Goal: Task Accomplishment & Management: Use online tool/utility

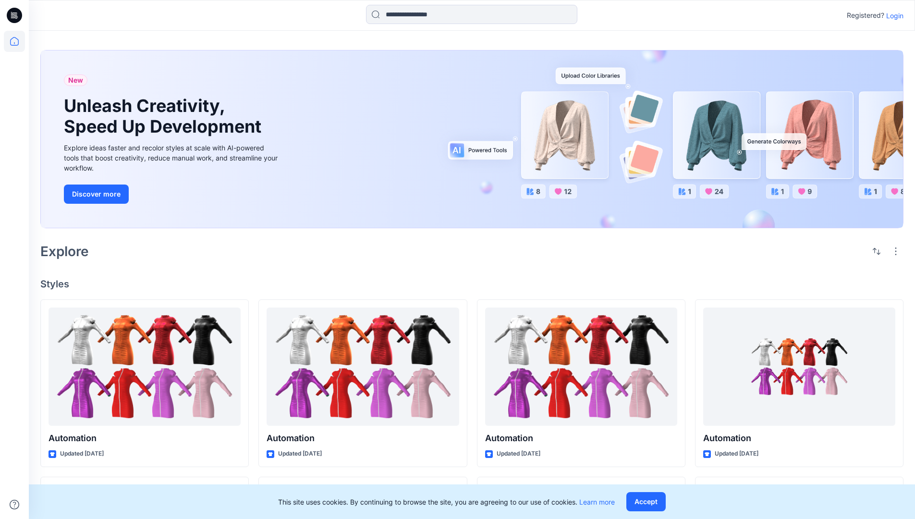
click at [892, 15] on p "Login" at bounding box center [894, 16] width 17 height 10
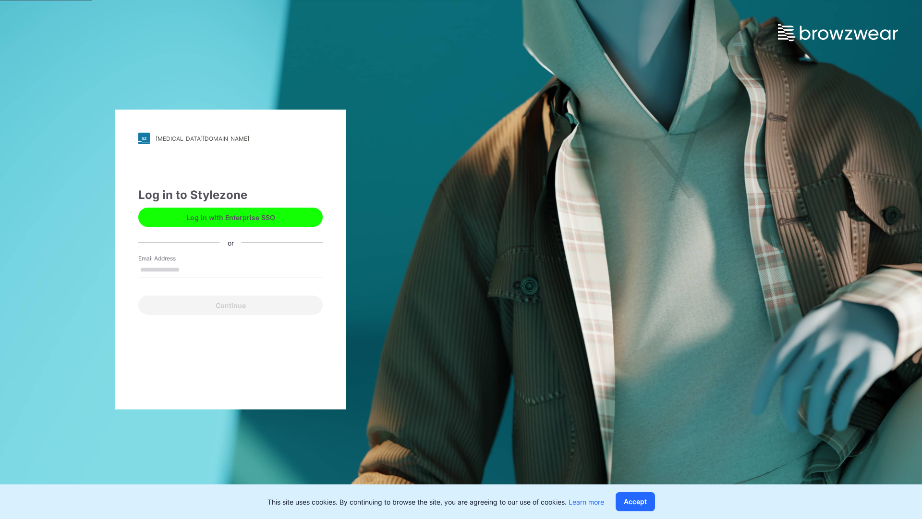
click at [190, 269] on input "Email Address" at bounding box center [230, 270] width 184 height 14
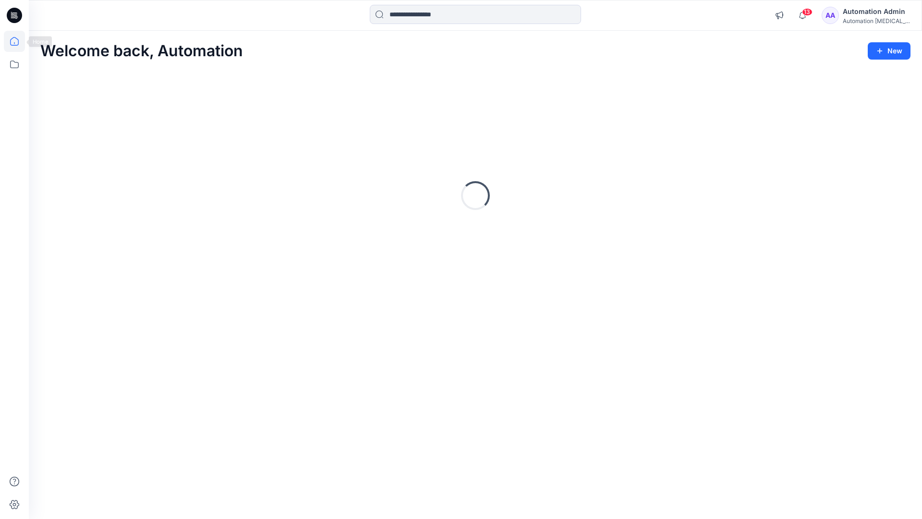
click at [18, 41] on icon at bounding box center [14, 41] width 9 height 9
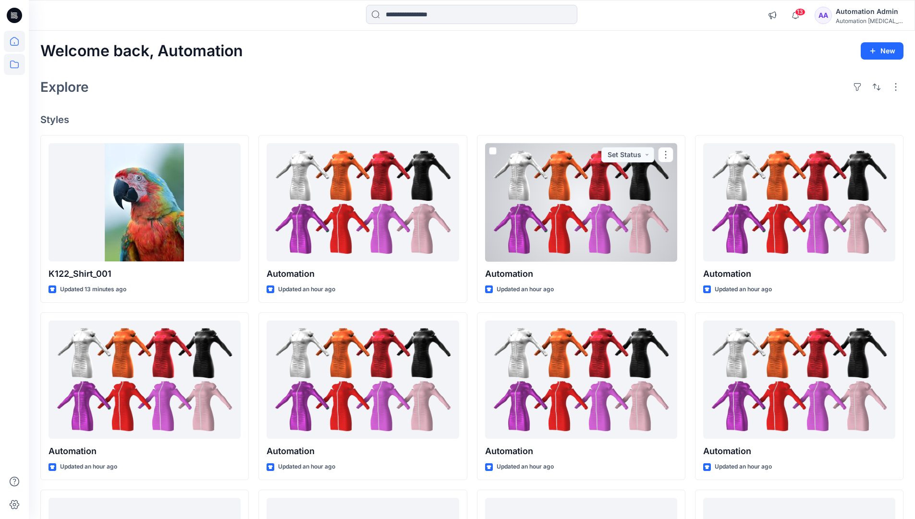
click at [17, 63] on icon at bounding box center [14, 64] width 21 height 21
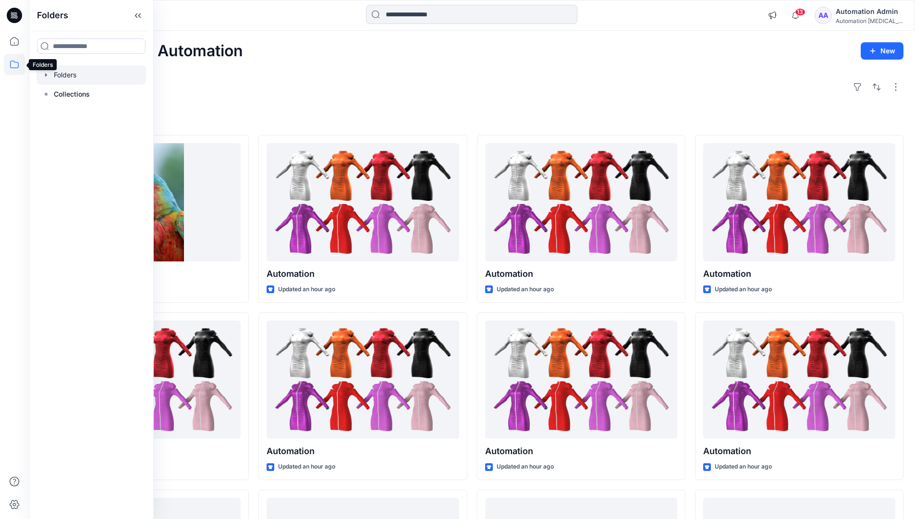
click at [71, 79] on div at bounding box center [90, 74] width 109 height 19
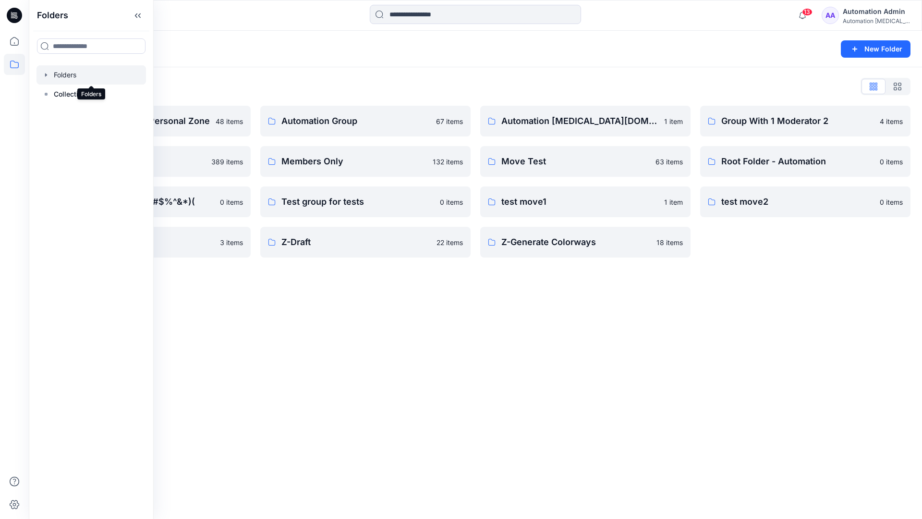
click at [401, 295] on div "Folders New Folder Folders List Automation Admin's Personal Zone 48 items membe…" at bounding box center [475, 275] width 893 height 488
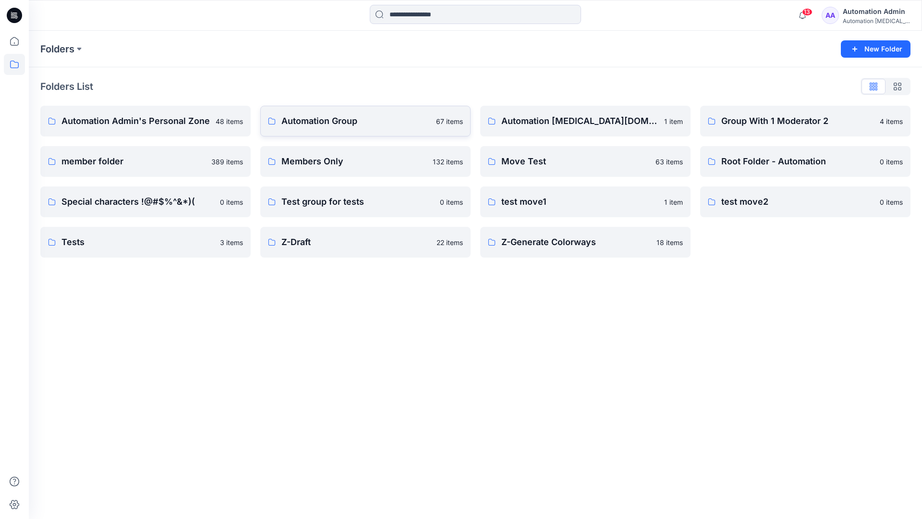
click at [337, 120] on p "Automation Group" at bounding box center [355, 120] width 149 height 13
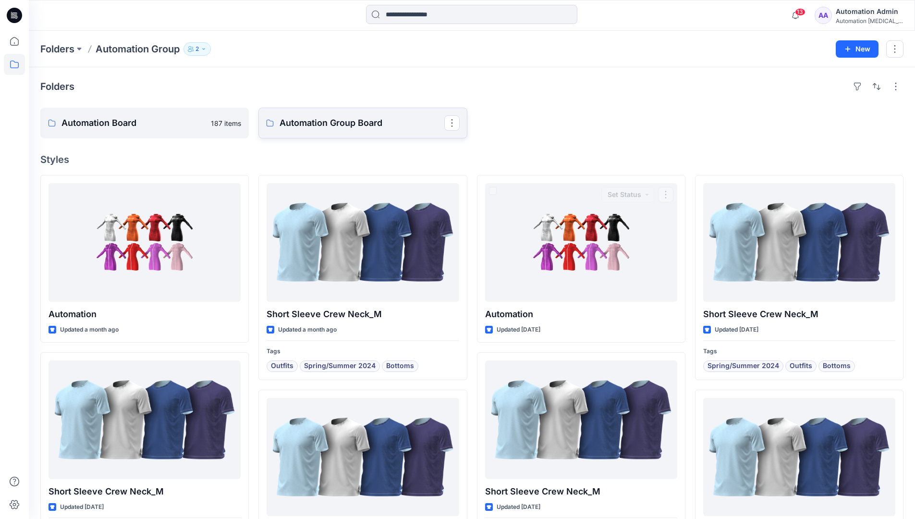
click at [351, 132] on link "Automation Group Board" at bounding box center [362, 123] width 208 height 31
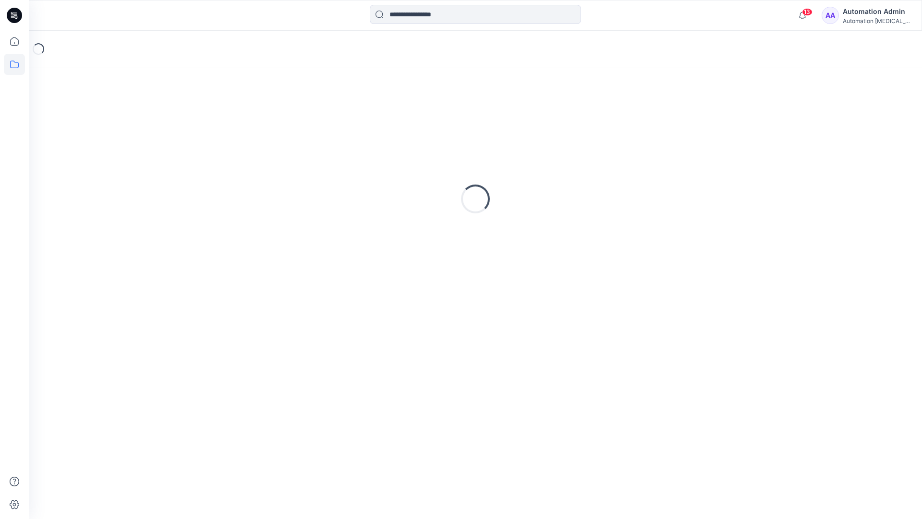
click at [13, 63] on icon at bounding box center [14, 64] width 21 height 21
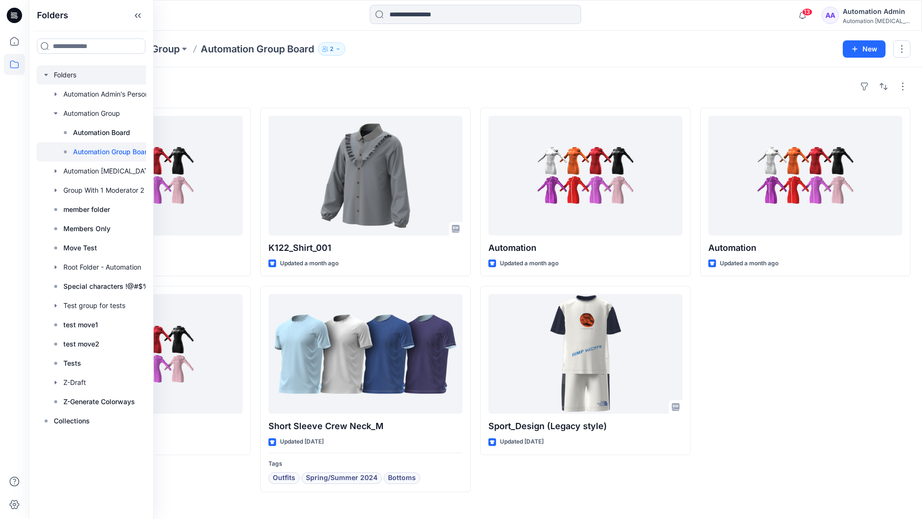
click at [58, 74] on div at bounding box center [103, 74] width 134 height 19
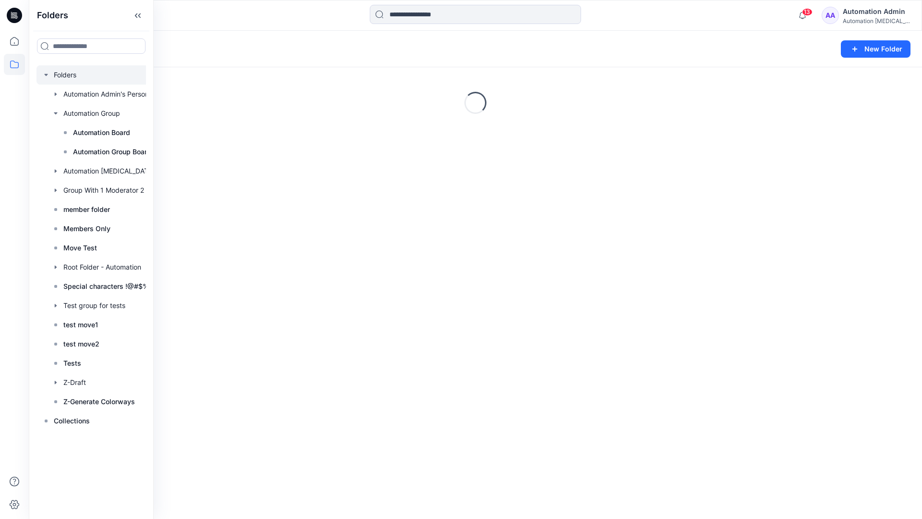
click at [47, 73] on icon "button" at bounding box center [46, 75] width 8 height 8
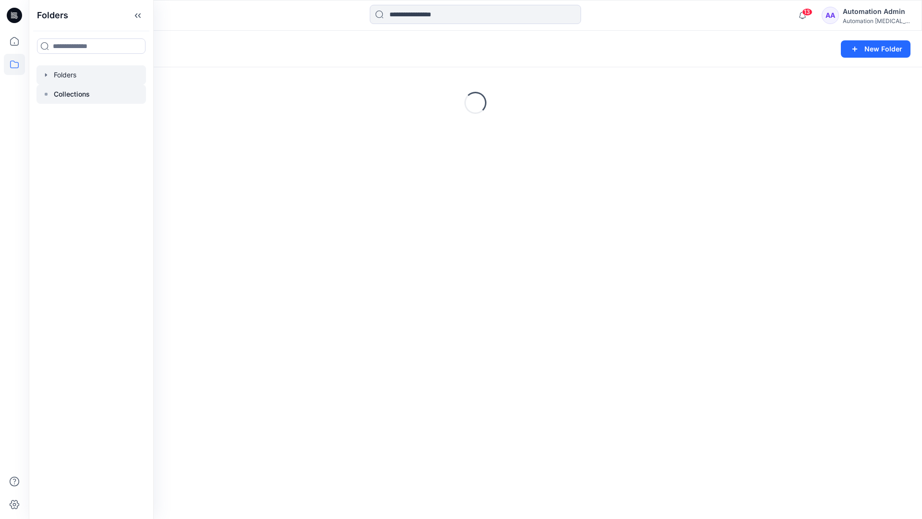
click at [62, 93] on p "Collections" at bounding box center [72, 94] width 36 height 12
click at [851, 50] on button "New Collection" at bounding box center [869, 48] width 82 height 17
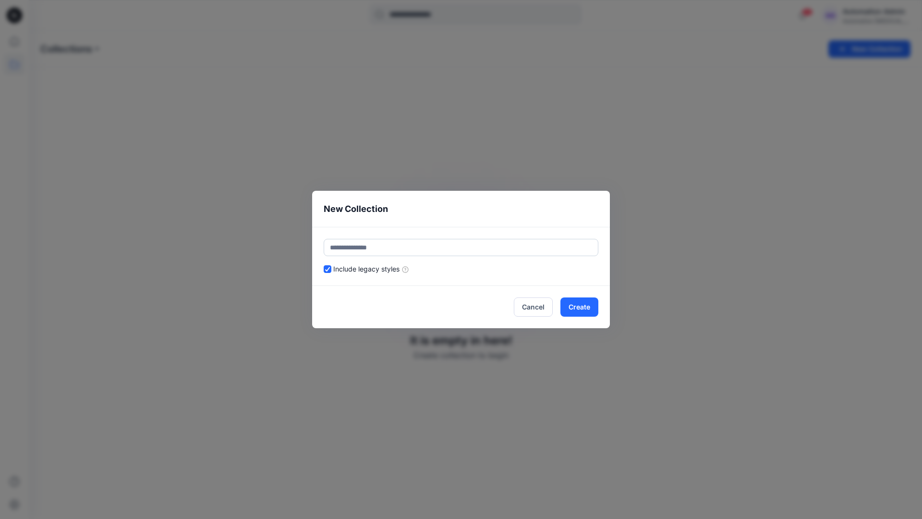
click at [431, 241] on input "text" at bounding box center [461, 247] width 275 height 17
type input "**********"
click at [586, 309] on button "Create" at bounding box center [579, 306] width 38 height 19
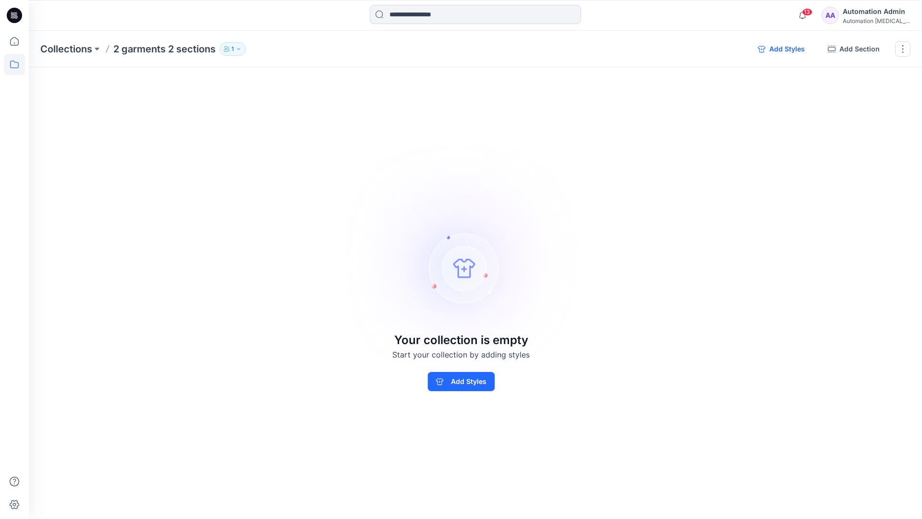
click at [778, 51] on button "Add Styles" at bounding box center [781, 48] width 62 height 15
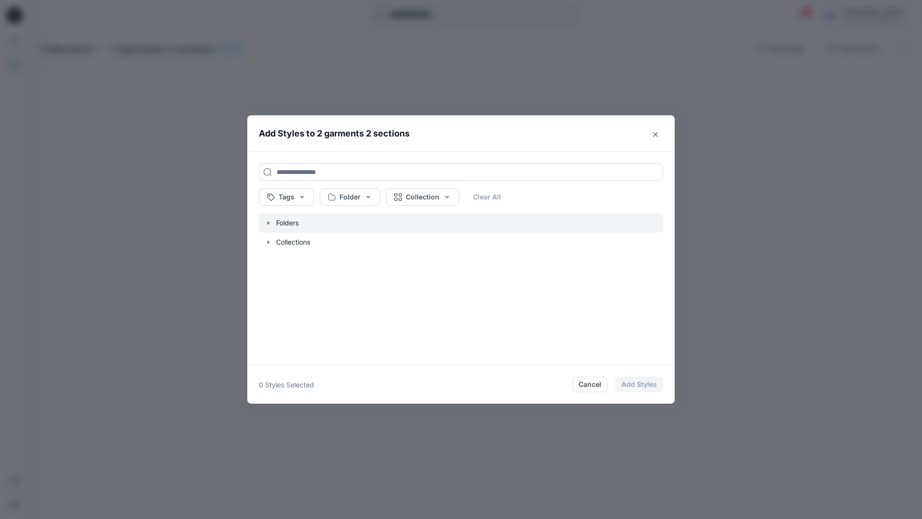
click at [268, 223] on icon "button" at bounding box center [268, 222] width 2 height 3
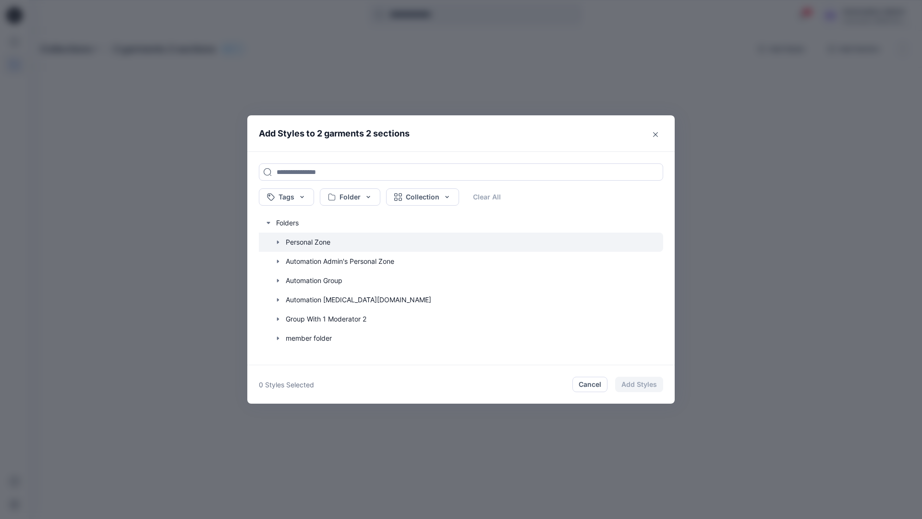
click at [277, 241] on icon "button" at bounding box center [278, 242] width 8 height 8
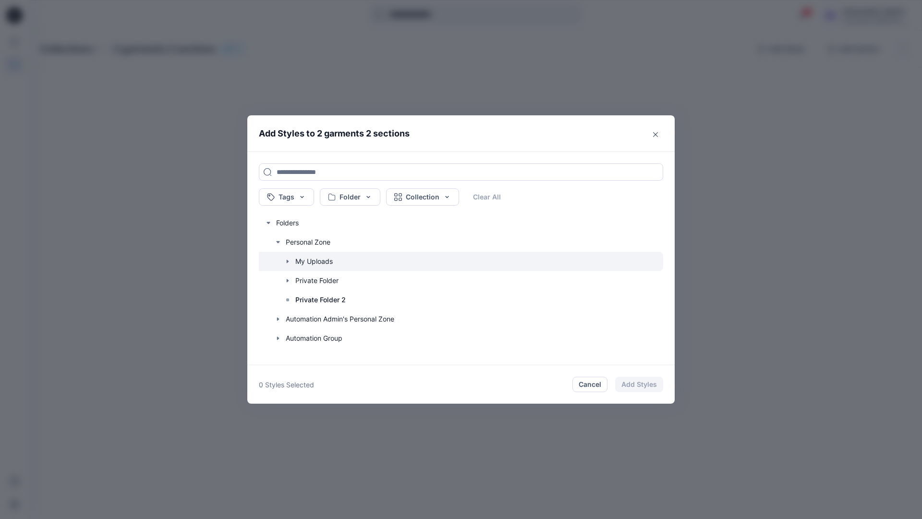
click at [288, 260] on icon "button" at bounding box center [288, 261] width 8 height 8
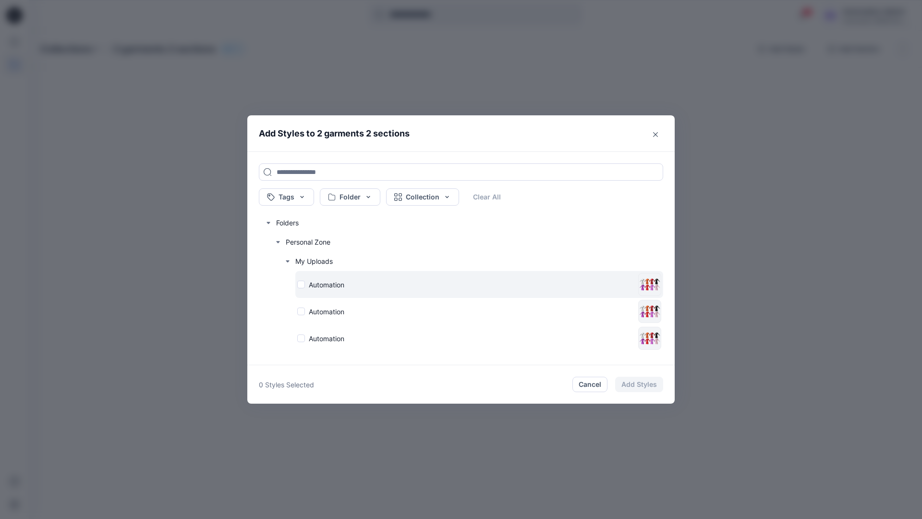
click at [301, 284] on div "Automation" at bounding box center [465, 284] width 337 height 10
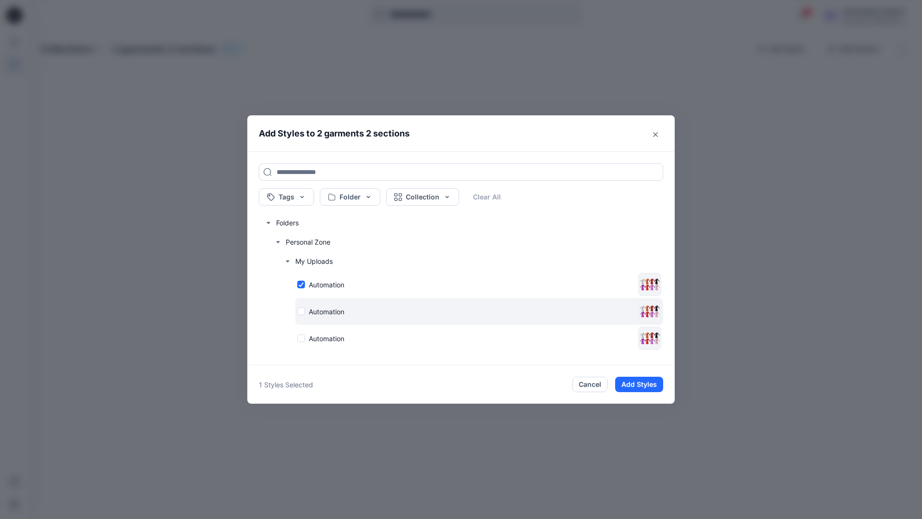
click at [302, 311] on div "Automation" at bounding box center [465, 311] width 337 height 10
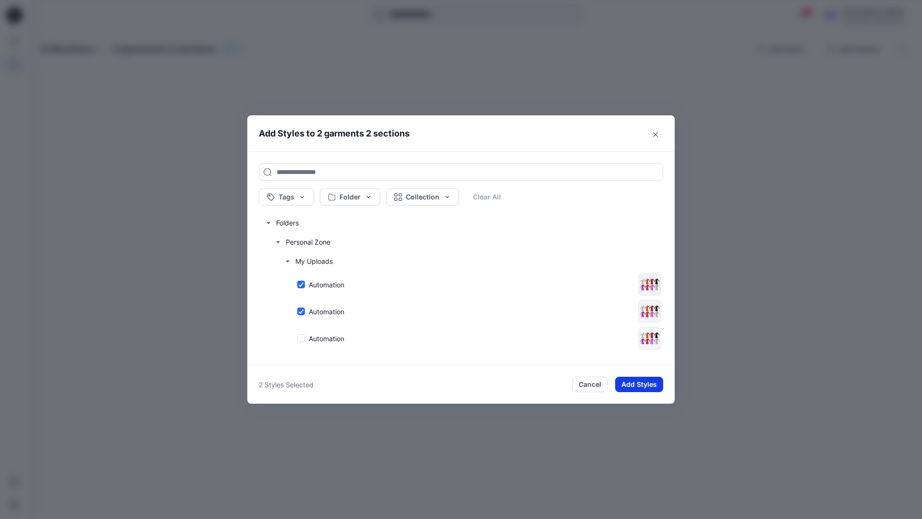
click at [647, 381] on button "Add Styles" at bounding box center [639, 383] width 48 height 15
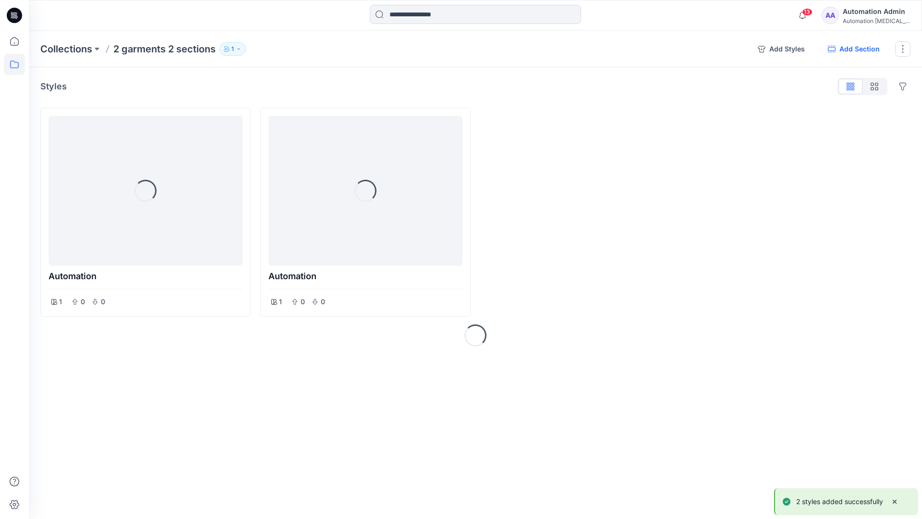
click at [864, 49] on button "Add Section" at bounding box center [853, 48] width 67 height 15
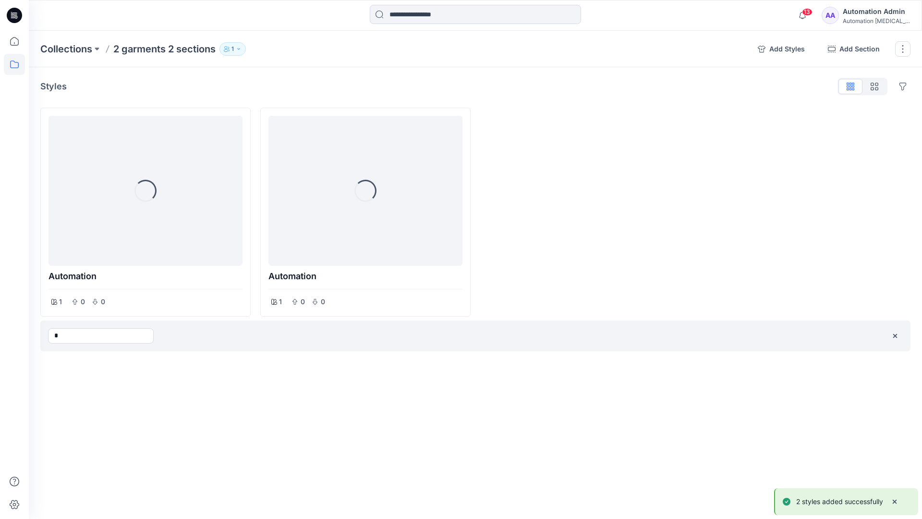
type input "*"
click at [549, 379] on div "Collections 2 garments 2 sections 1 Add Styles Add Section Rename Collection Cl…" at bounding box center [475, 275] width 893 height 488
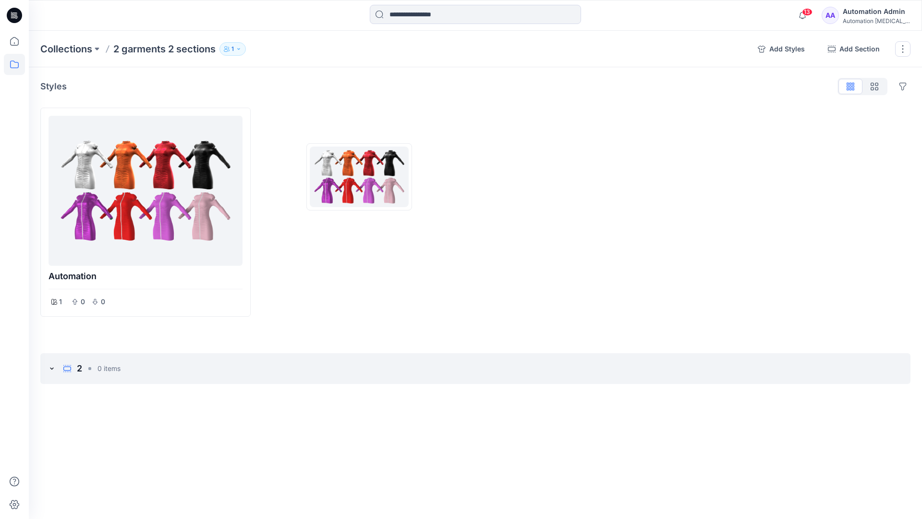
drag, startPoint x: 549, startPoint y: 379, endPoint x: 244, endPoint y: 390, distance: 305.1
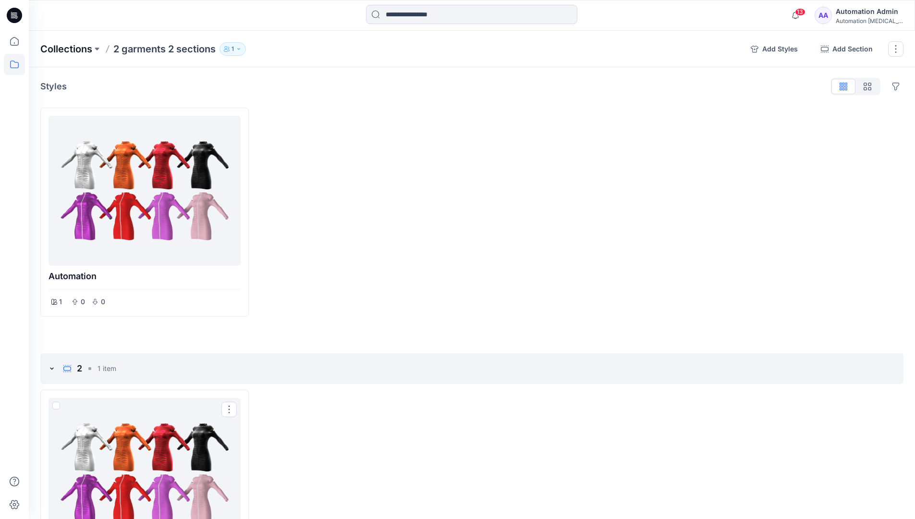
click at [76, 46] on p "Collections" at bounding box center [66, 48] width 52 height 13
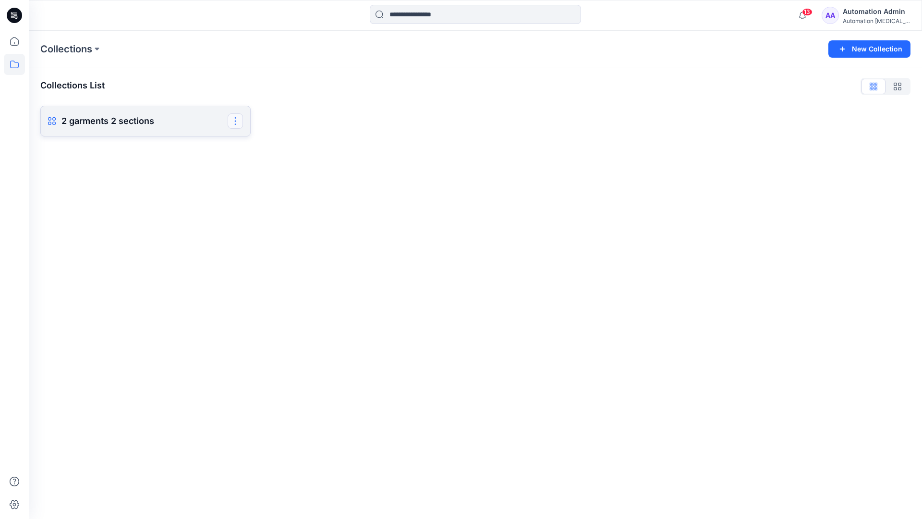
click at [240, 125] on button "button" at bounding box center [235, 120] width 15 height 15
click at [186, 209] on button "Delete Collection" at bounding box center [189, 209] width 104 height 18
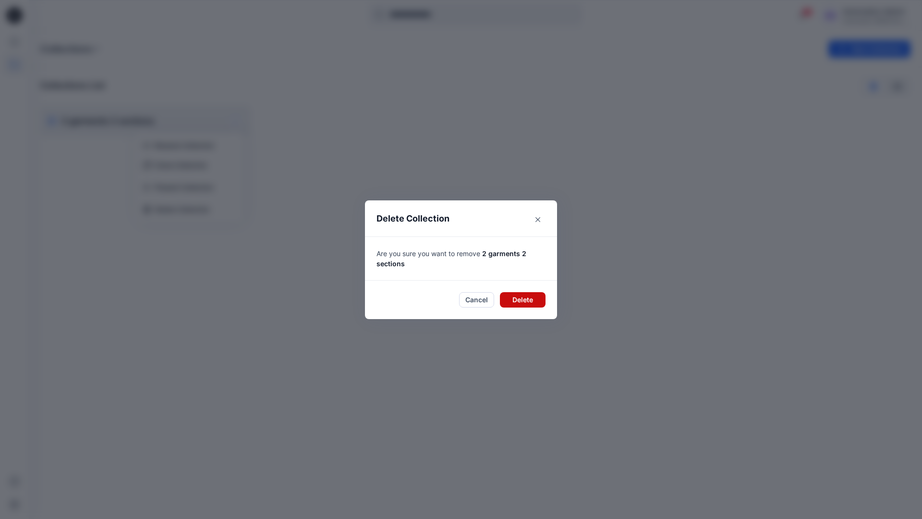
click at [524, 299] on button "Delete" at bounding box center [523, 299] width 46 height 15
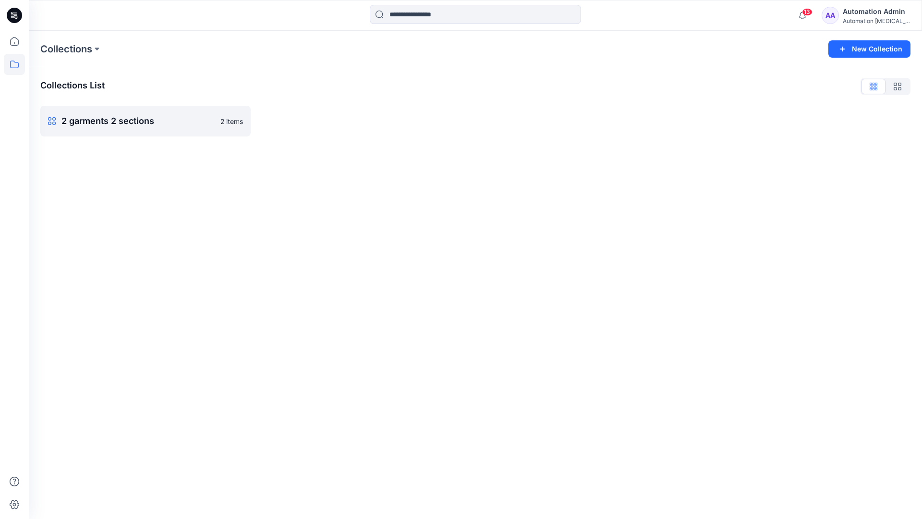
click at [879, 18] on div "Automation [MEDICAL_DATA]..." at bounding box center [876, 20] width 67 height 7
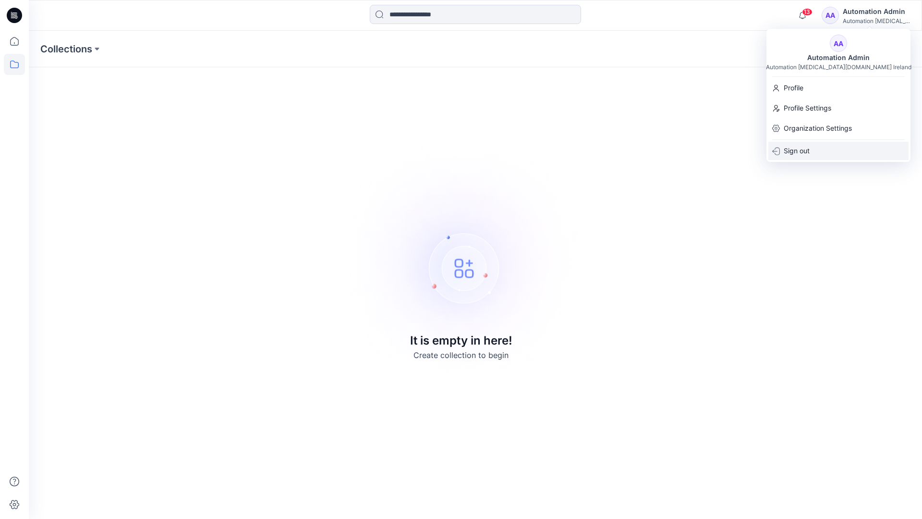
click at [827, 155] on div "Sign out" at bounding box center [838, 151] width 140 height 18
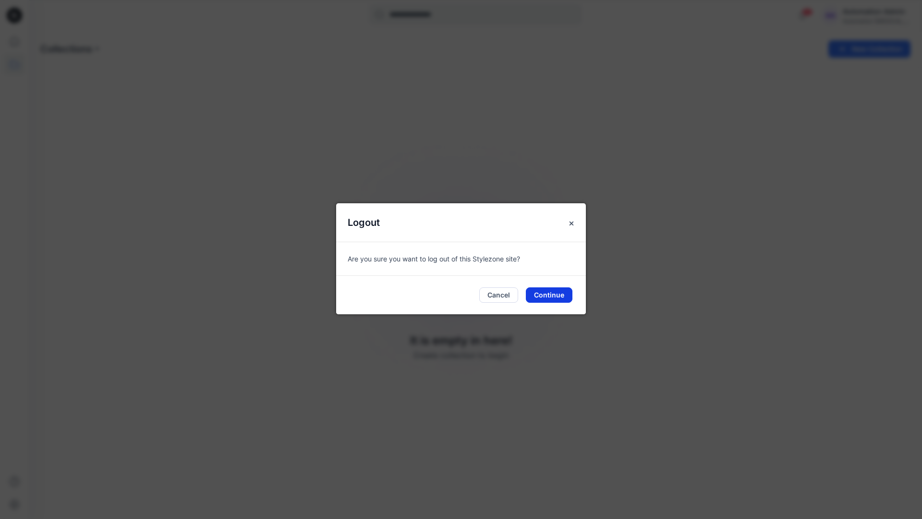
click at [554, 294] on button "Continue" at bounding box center [549, 294] width 47 height 15
